Goal: Task Accomplishment & Management: Use online tool/utility

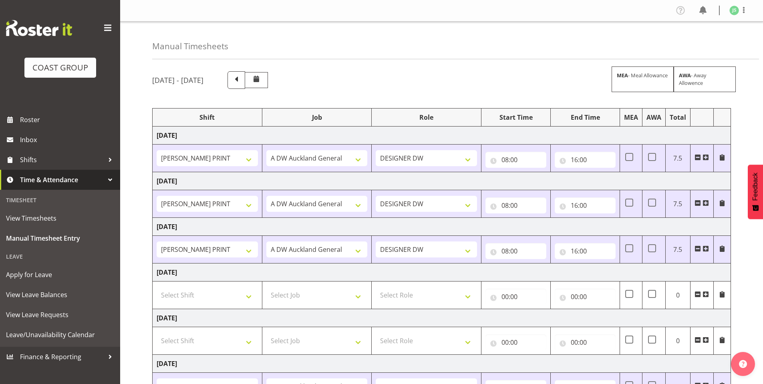
select select "6781"
select select "610"
select select "6781"
select select "610"
select select "6781"
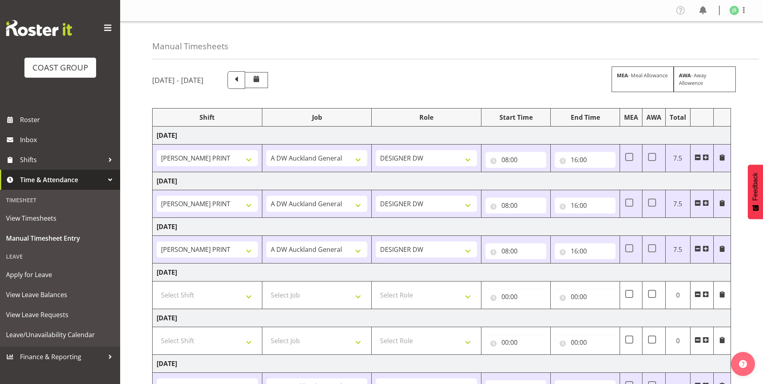
select select "610"
select select "6781"
select select "610"
select select "6781"
select select "610"
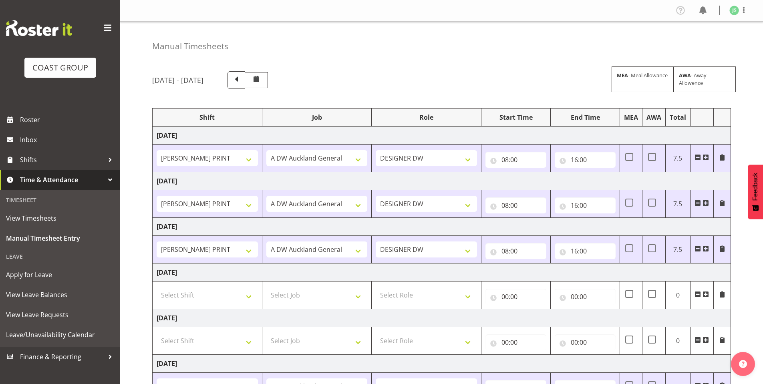
scroll to position [113, 0]
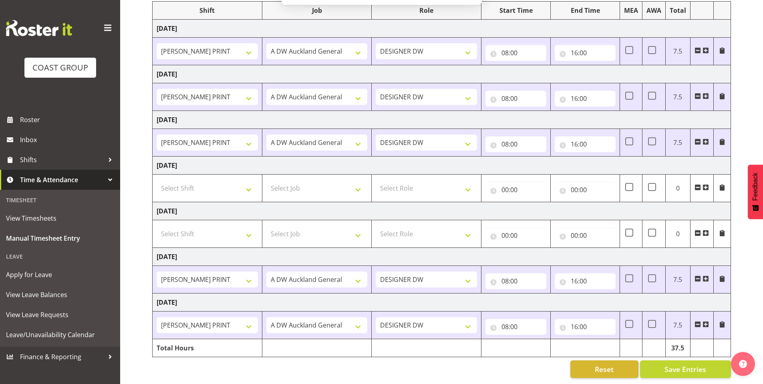
click at [395, 50] on button "Later" at bounding box center [399, 52] width 36 height 20
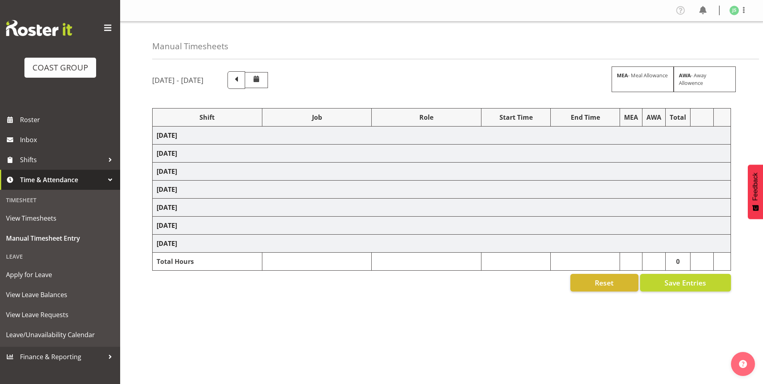
select select "6781"
select select "610"
select select "6781"
select select "610"
select select "6781"
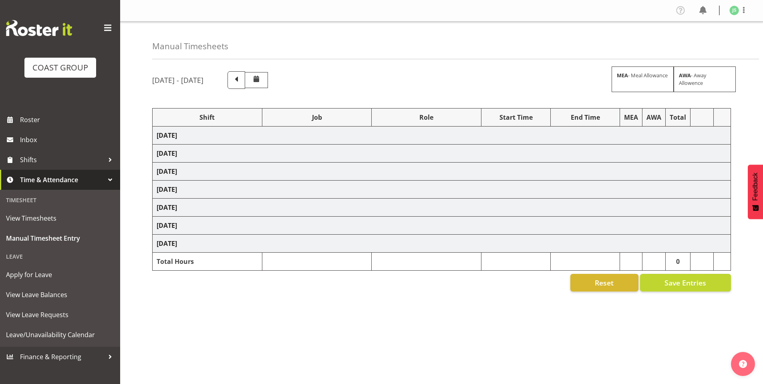
select select "610"
select select "6781"
select select "610"
select select "6781"
select select "610"
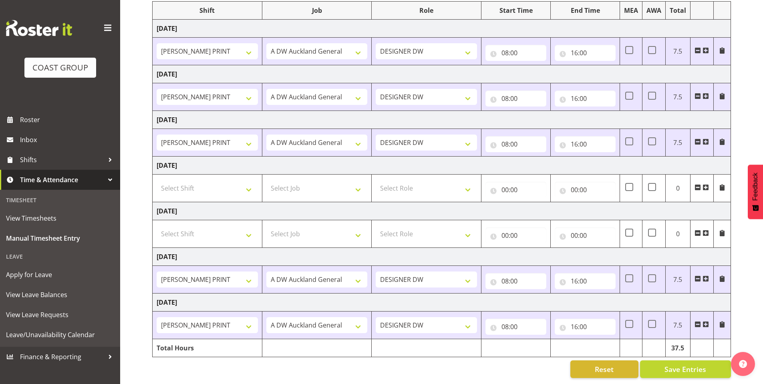
scroll to position [113, 0]
